Goal: Check status: Check status

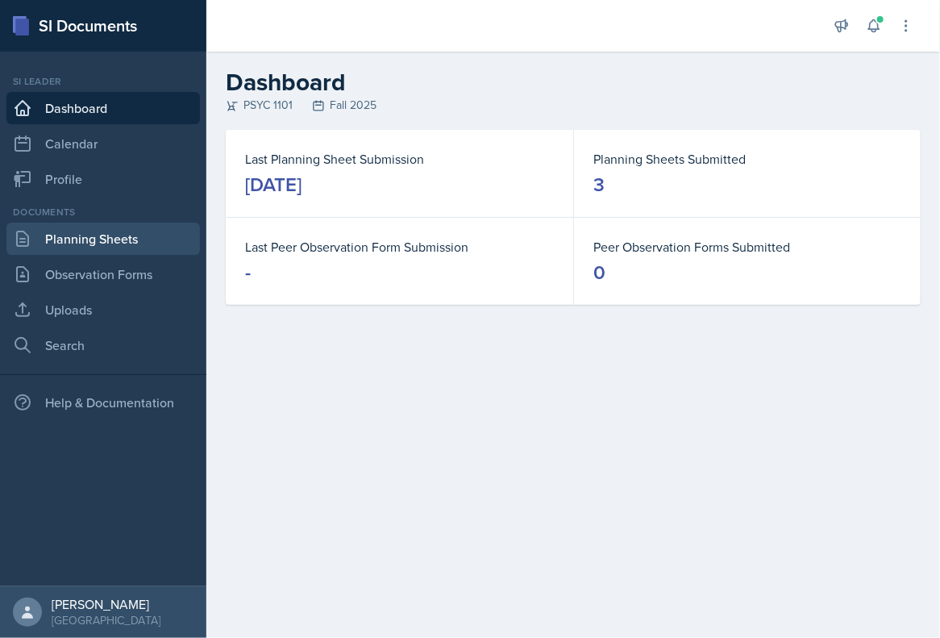
click at [125, 245] on link "Planning Sheets" at bounding box center [103, 239] width 194 height 32
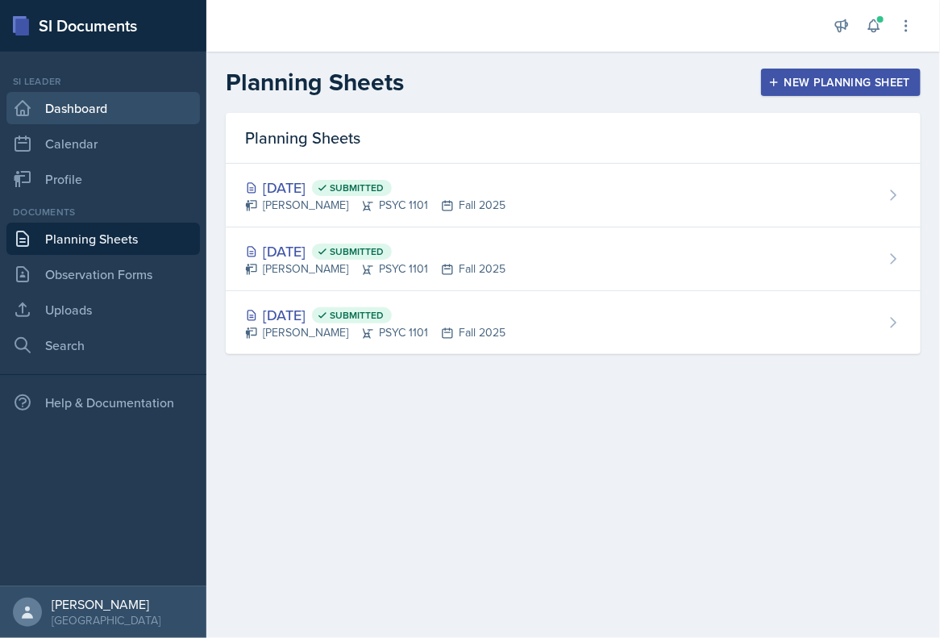
click at [135, 110] on link "Dashboard" at bounding box center [103, 108] width 194 height 32
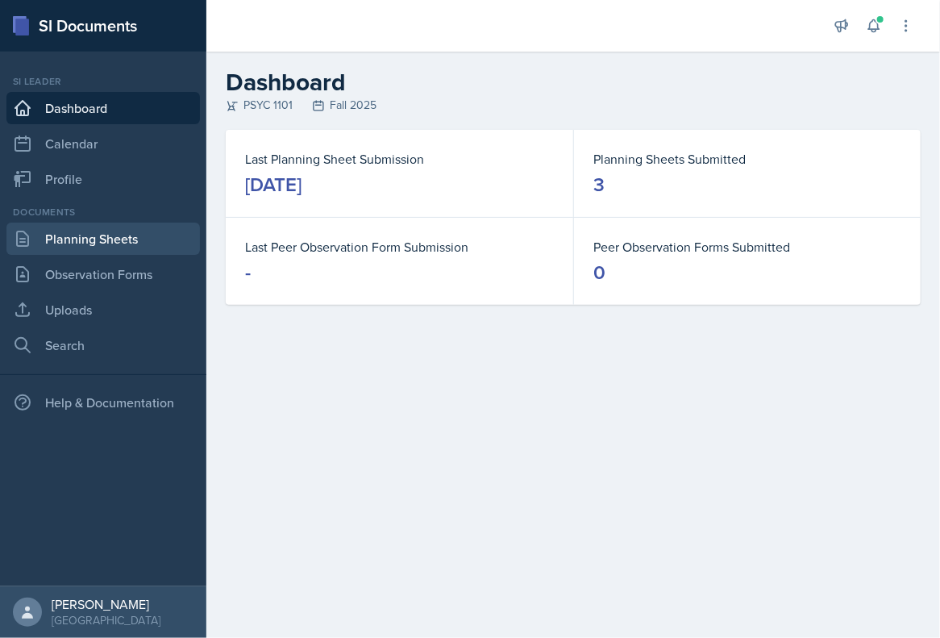
click at [169, 245] on link "Planning Sheets" at bounding box center [103, 239] width 194 height 32
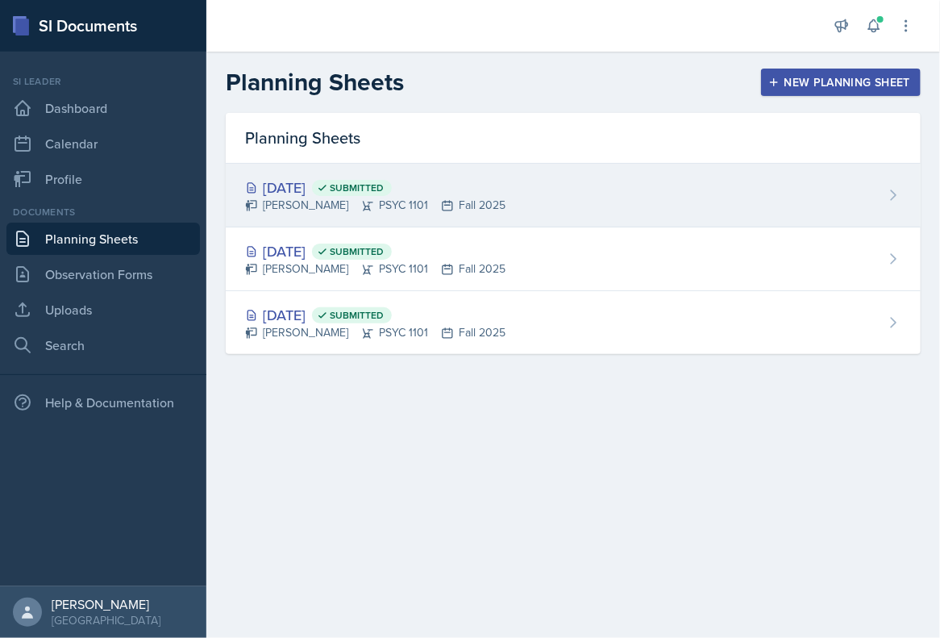
click at [666, 209] on div "[DATE] Submitted [PERSON_NAME] PSYC 1101 Fall 2025" at bounding box center [573, 196] width 695 height 64
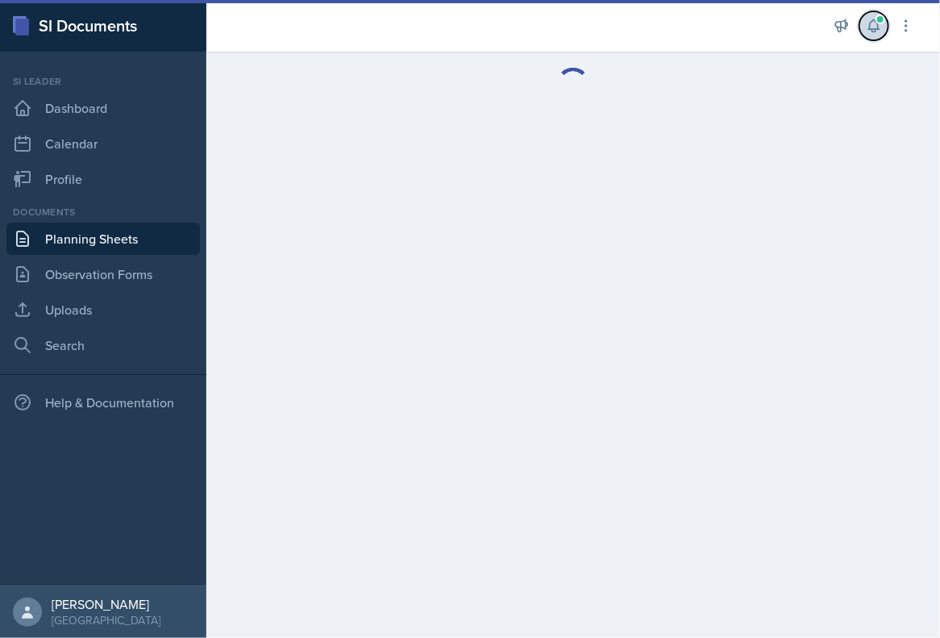
click at [883, 28] on button at bounding box center [874, 25] width 29 height 29
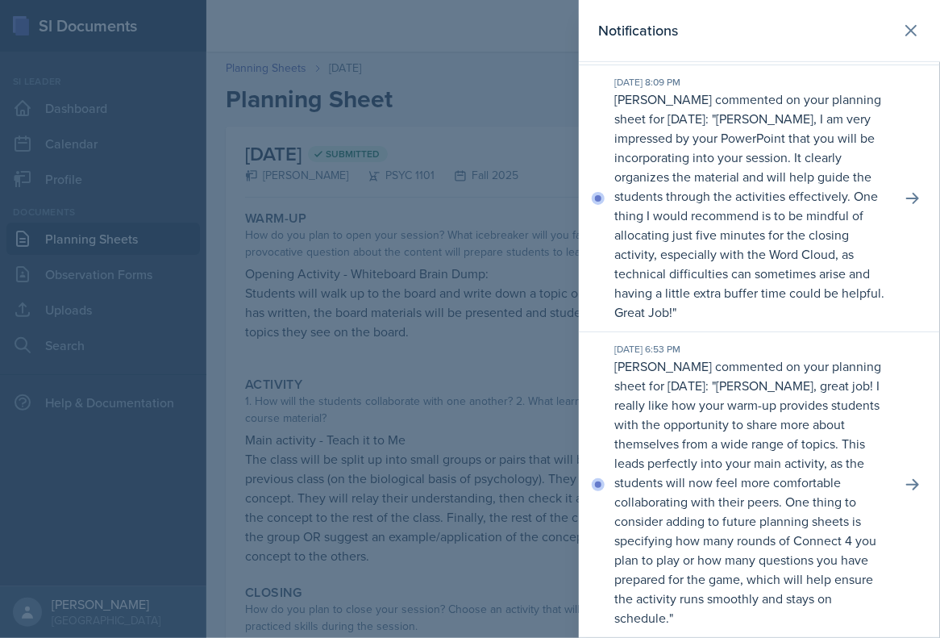
scroll to position [327, 0]
